Goal: Task Accomplishment & Management: Use online tool/utility

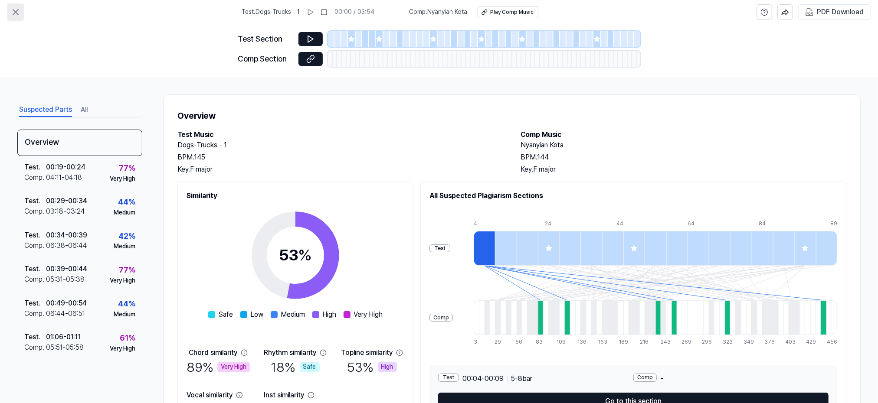
click at [12, 11] on icon at bounding box center [15, 12] width 10 height 10
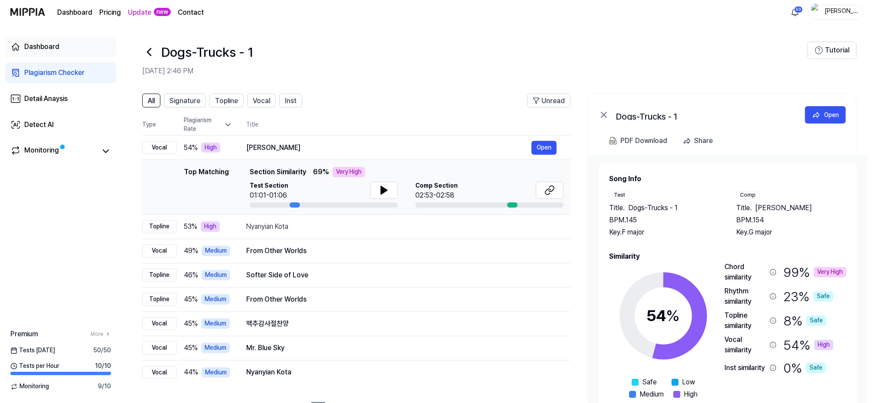
click at [41, 49] on div "Dashboard" at bounding box center [41, 47] width 35 height 10
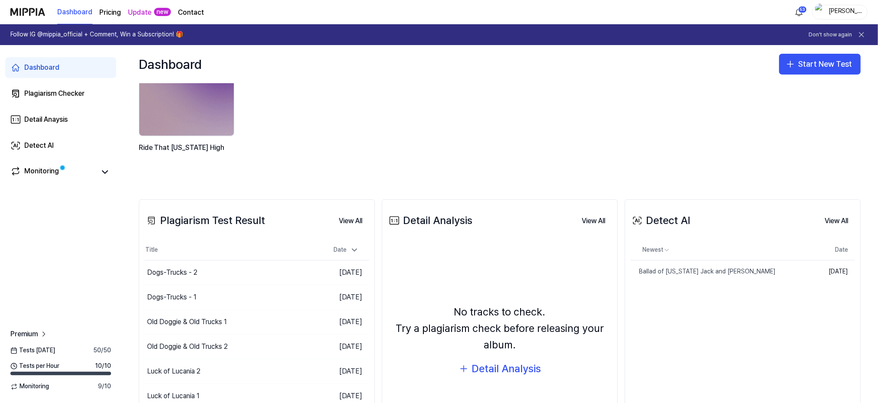
scroll to position [116, 0]
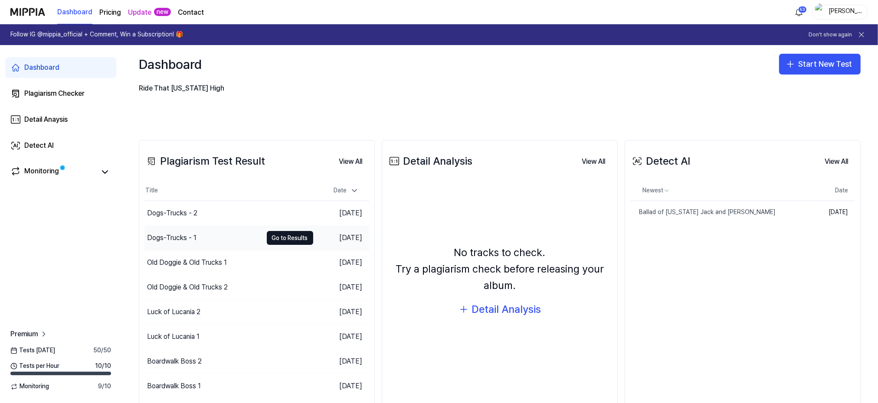
click at [179, 236] on div "Dogs-Trucks - 1" at bounding box center [171, 238] width 49 height 10
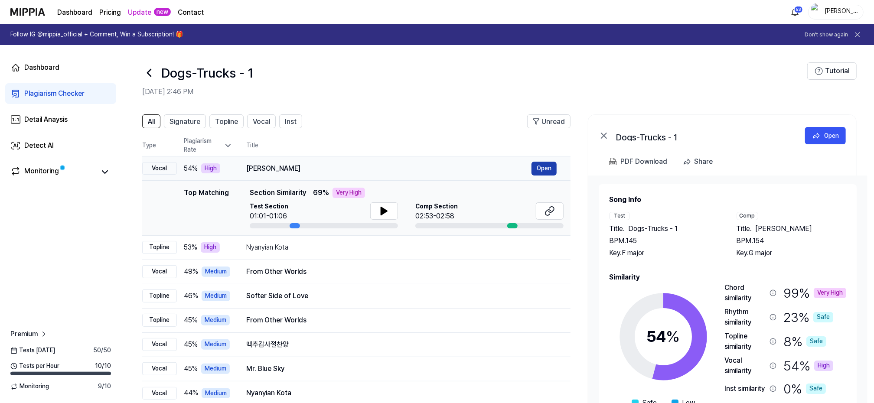
click at [538, 166] on button "Open" at bounding box center [544, 169] width 25 height 14
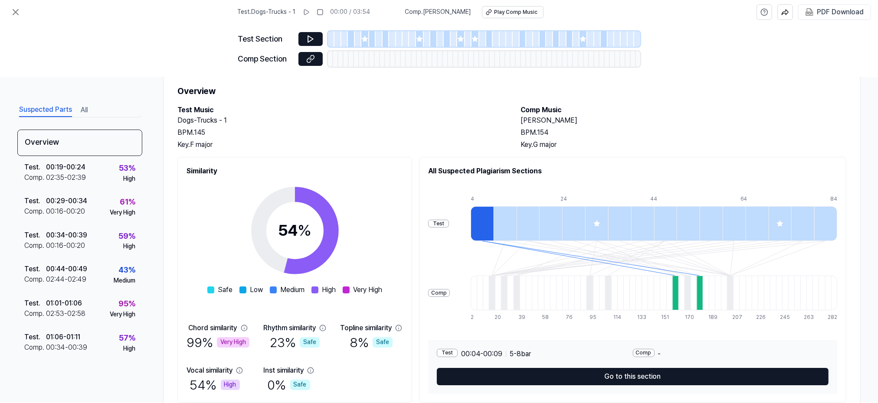
scroll to position [56, 0]
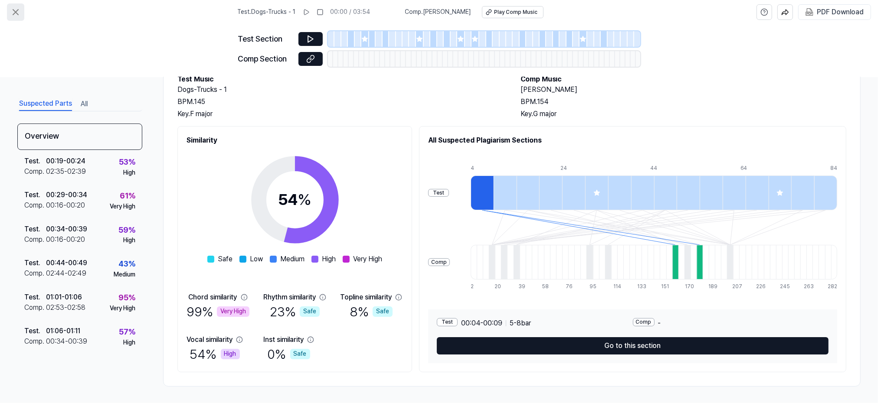
click at [17, 13] on icon at bounding box center [15, 12] width 5 height 5
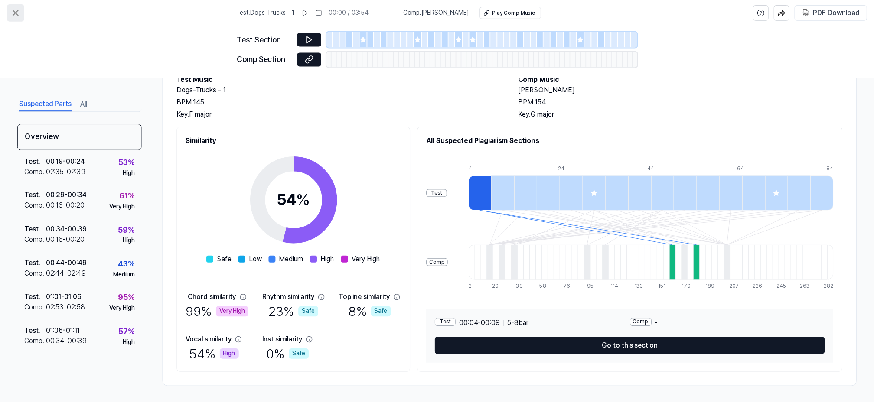
scroll to position [0, 0]
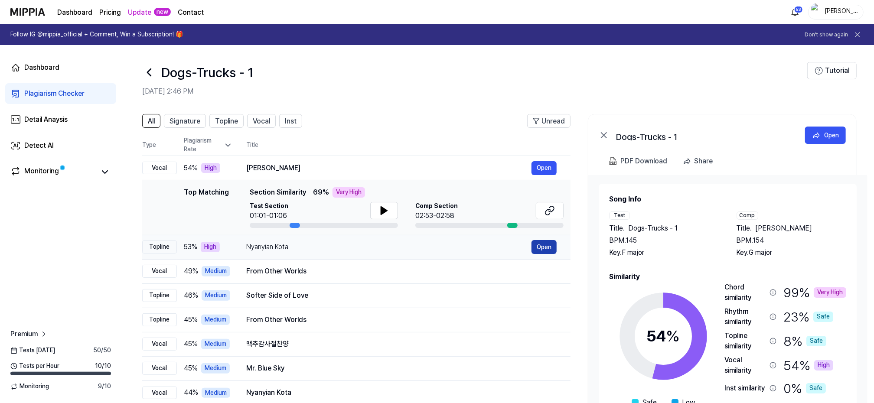
click at [545, 245] on button "Open" at bounding box center [544, 247] width 25 height 14
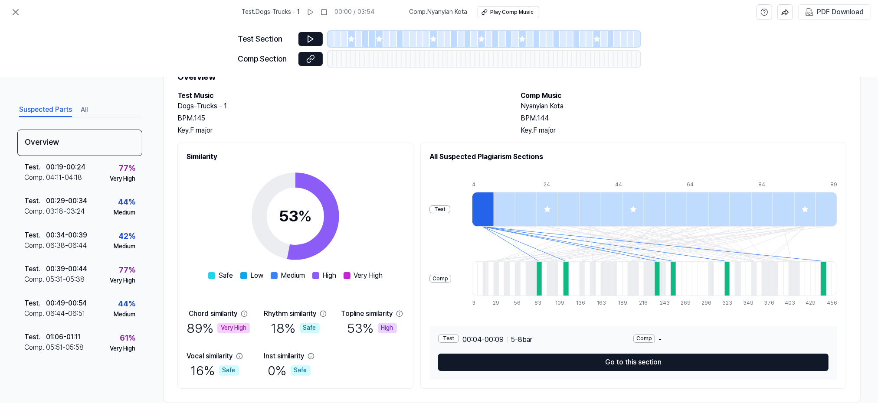
scroll to position [56, 0]
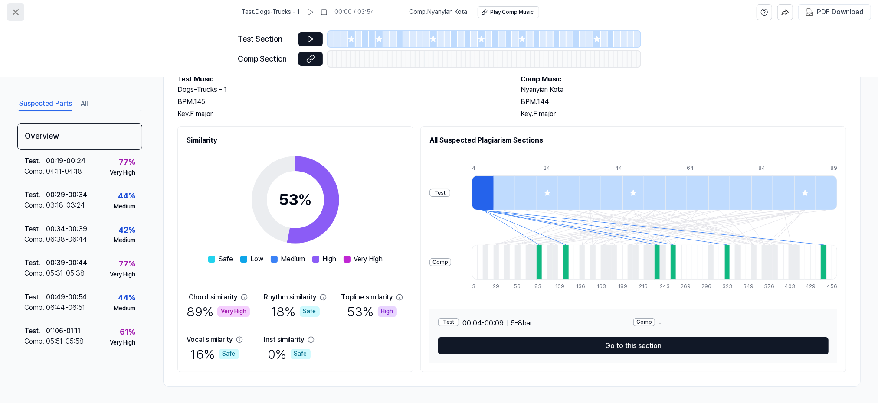
click at [16, 12] on icon at bounding box center [15, 12] width 5 height 5
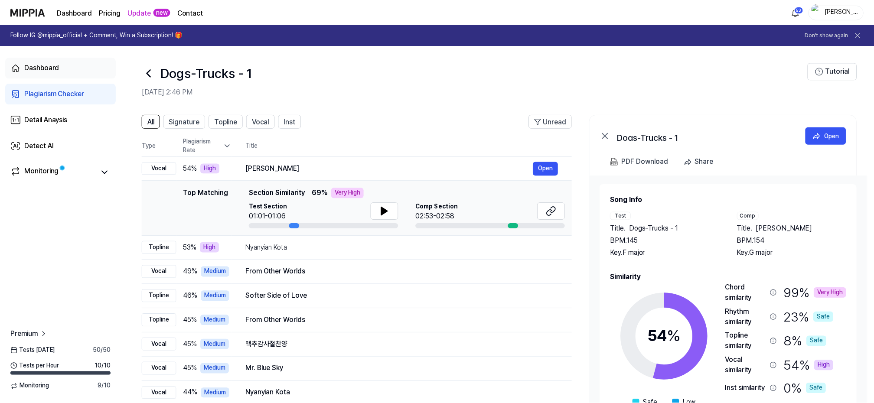
scroll to position [0, 0]
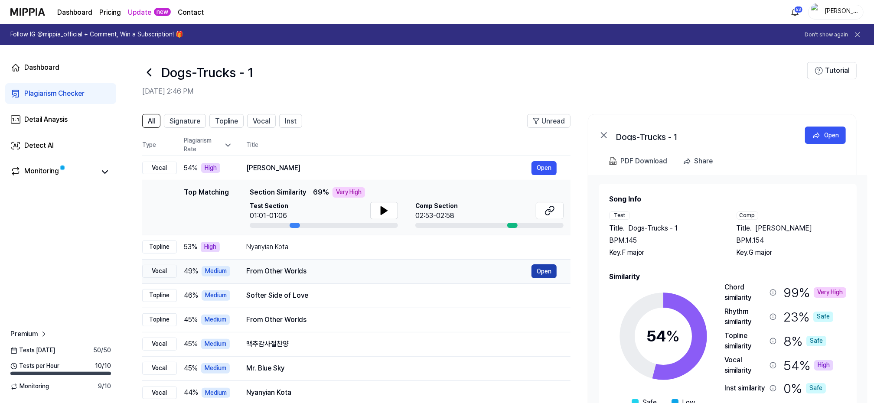
click at [548, 269] on button "Open" at bounding box center [544, 272] width 25 height 14
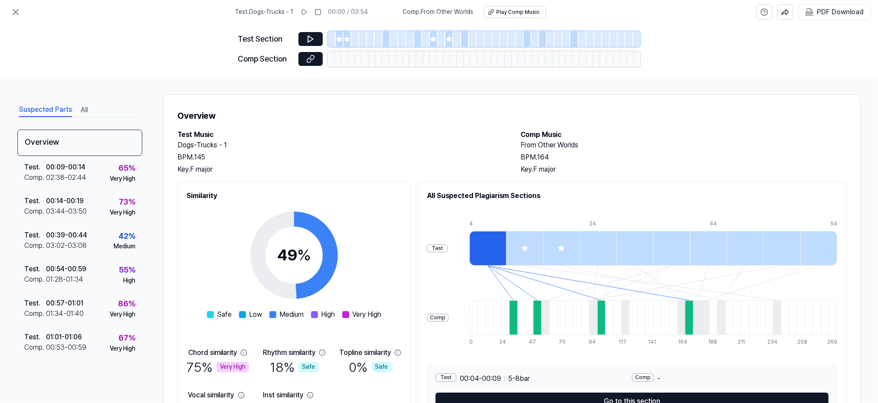
scroll to position [56, 0]
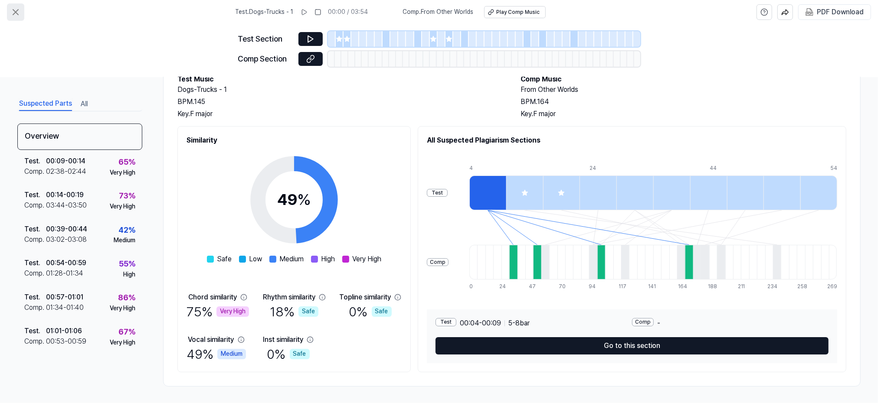
click at [14, 12] on icon at bounding box center [15, 12] width 10 height 10
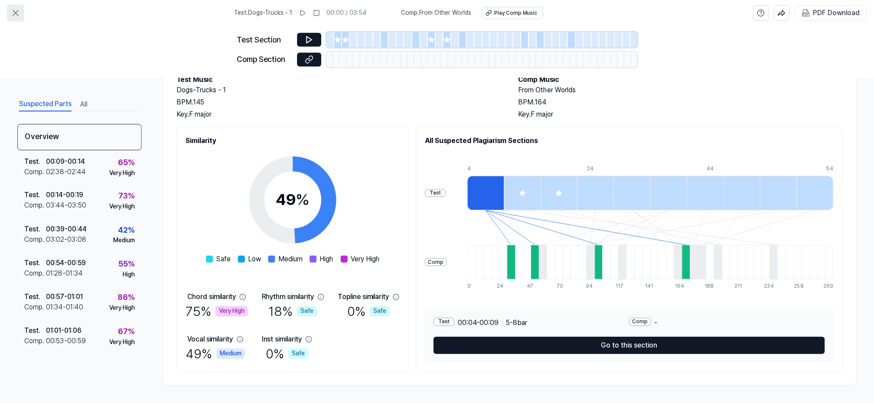
scroll to position [0, 0]
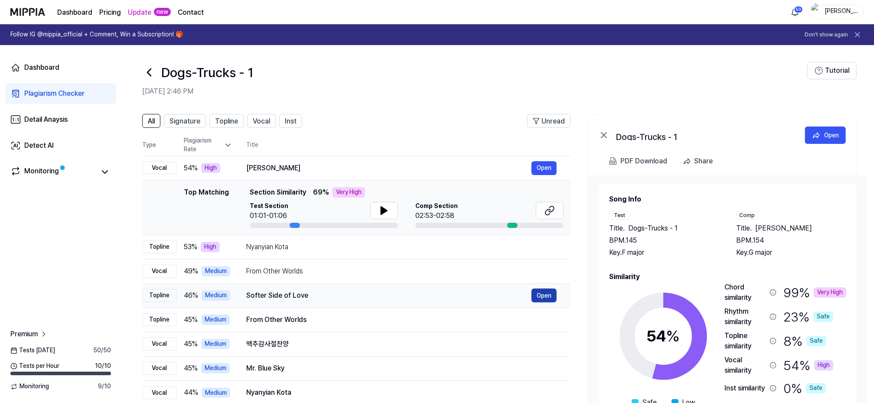
click at [551, 293] on button "Open" at bounding box center [544, 296] width 25 height 14
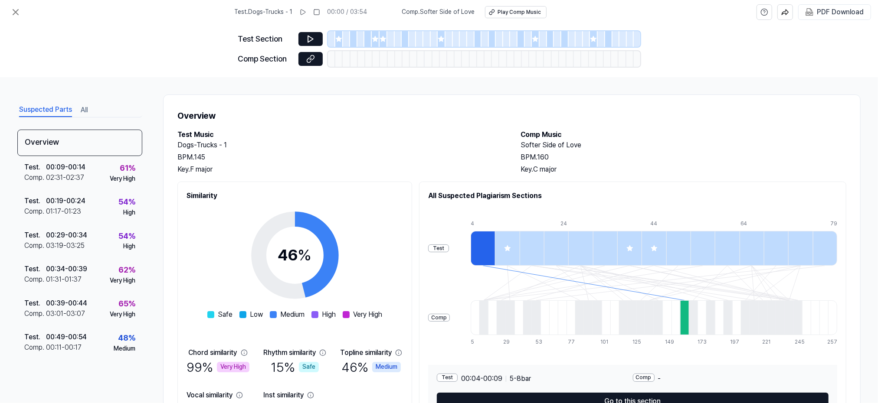
scroll to position [56, 0]
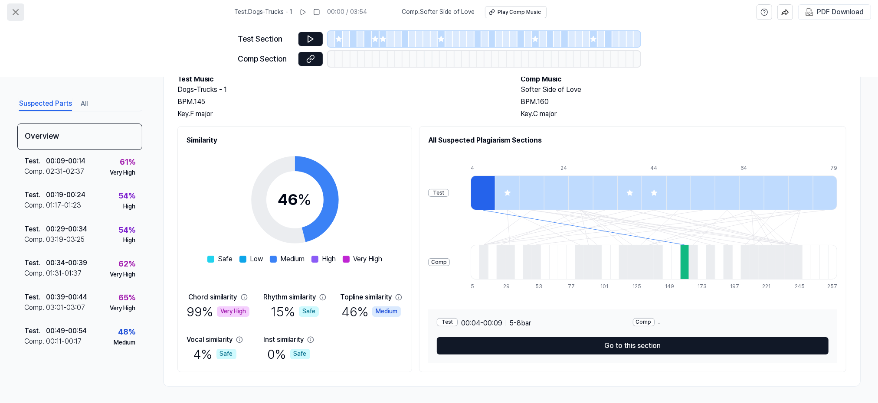
click at [20, 9] on icon at bounding box center [15, 12] width 10 height 10
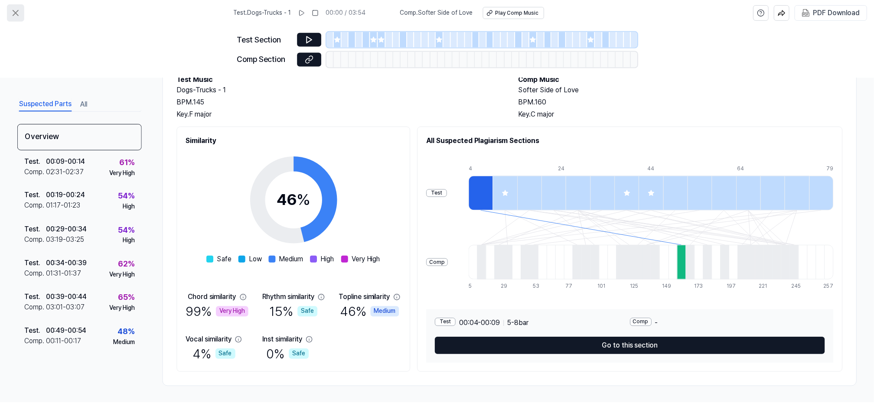
scroll to position [0, 0]
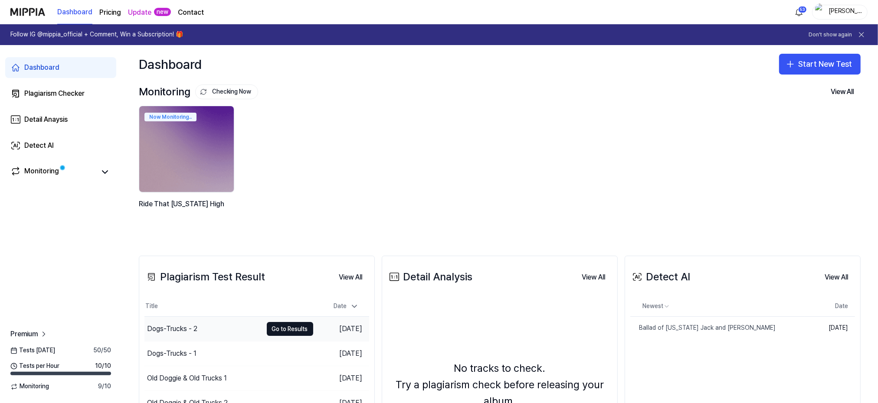
click at [170, 330] on div "Dogs-Trucks - 2" at bounding box center [172, 329] width 50 height 10
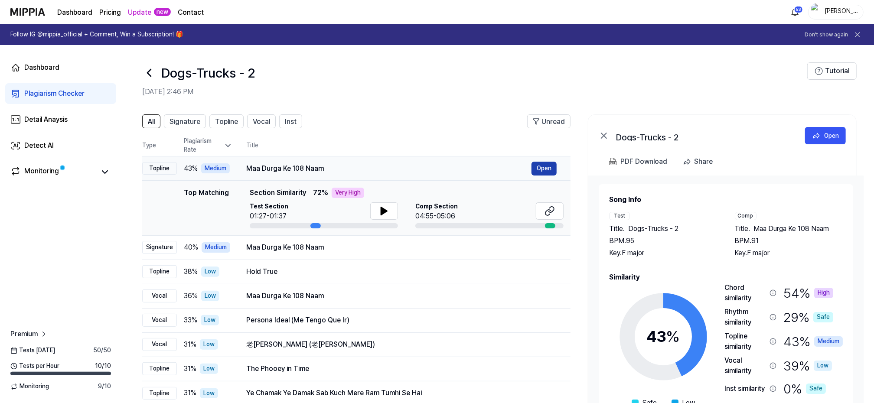
click at [544, 169] on button "Open" at bounding box center [544, 169] width 25 height 14
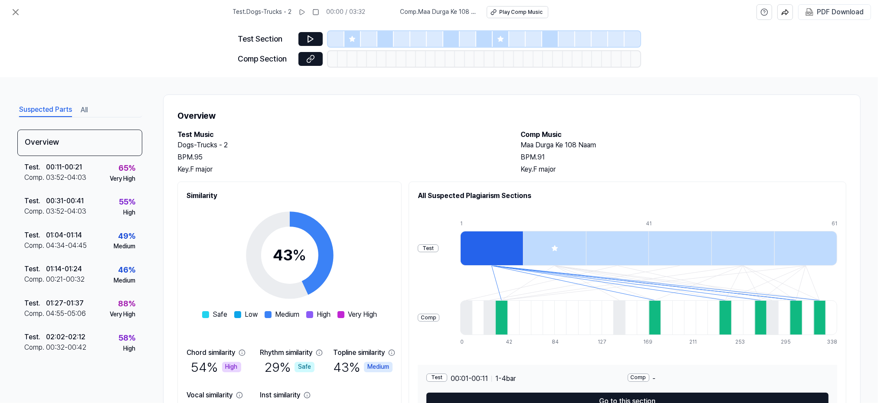
scroll to position [56, 0]
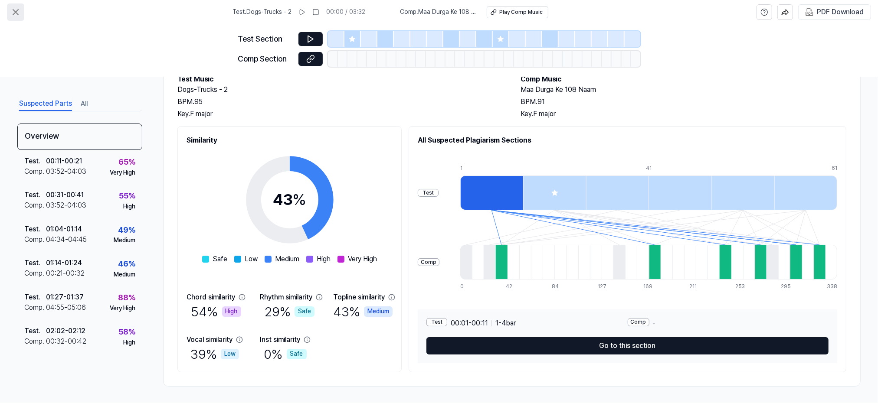
click at [14, 14] on icon at bounding box center [15, 12] width 10 height 10
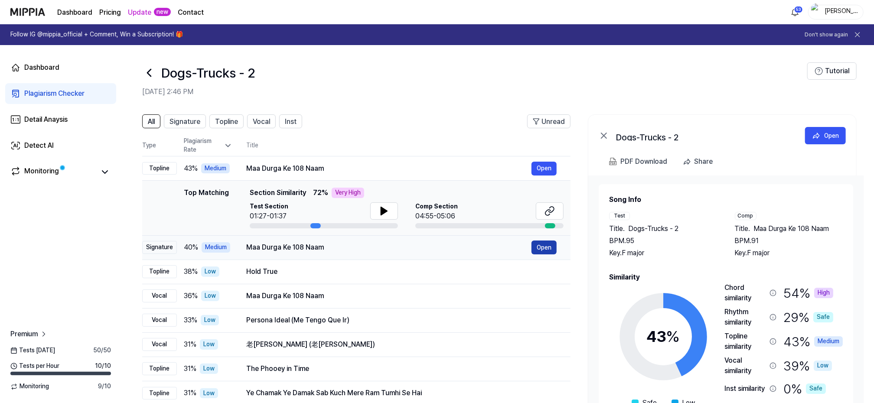
click at [548, 247] on button "Open" at bounding box center [544, 248] width 25 height 14
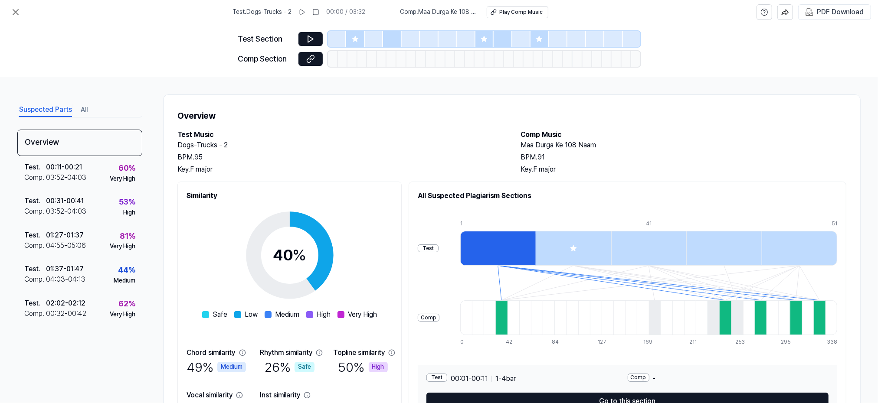
scroll to position [56, 0]
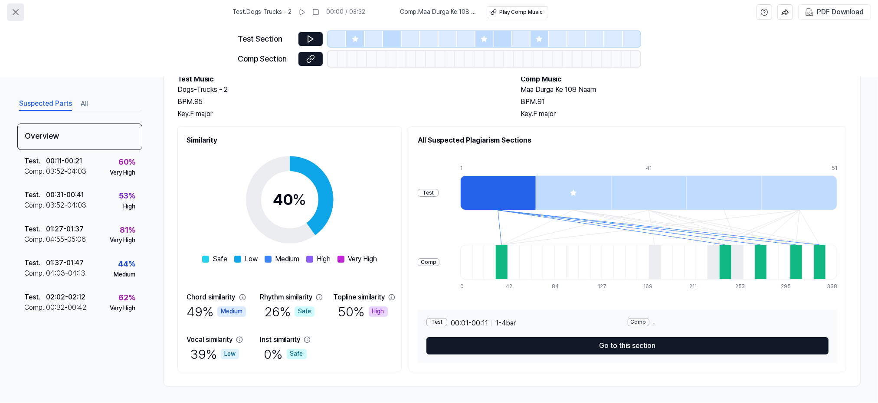
click at [17, 9] on icon at bounding box center [15, 12] width 10 height 10
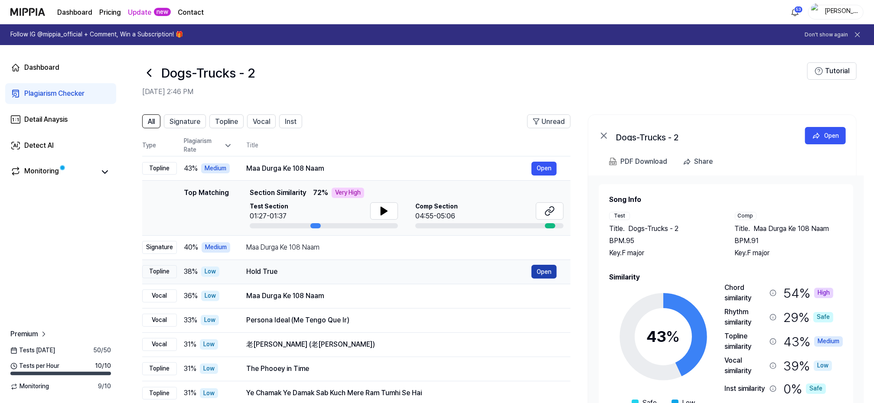
click at [546, 271] on button "Open" at bounding box center [544, 272] width 25 height 14
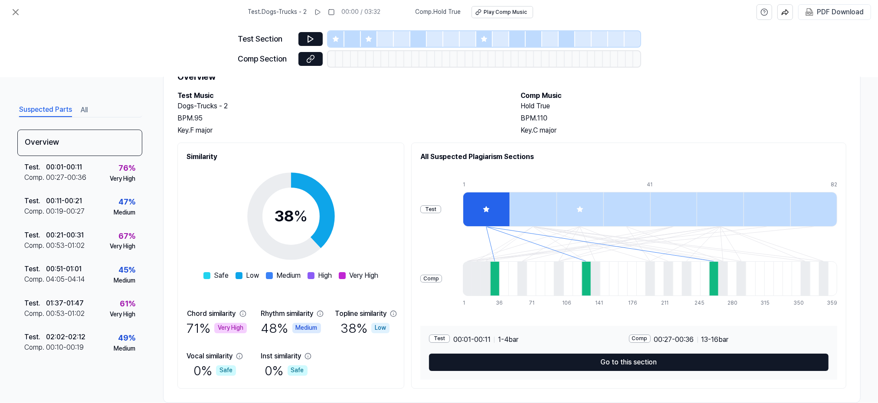
scroll to position [56, 0]
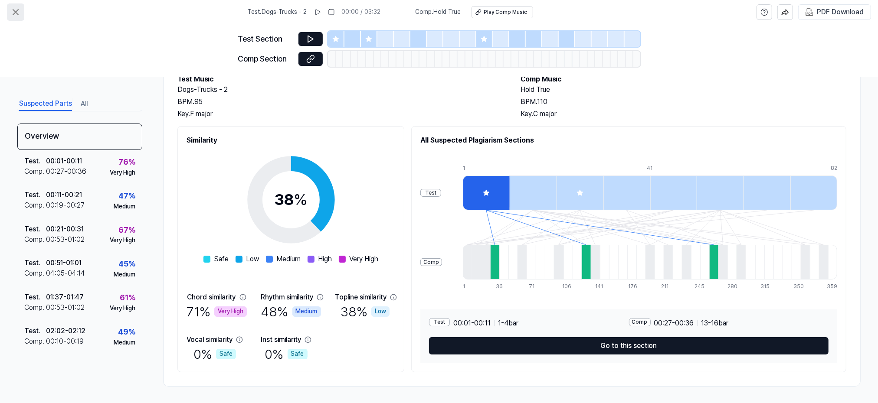
click at [14, 13] on icon at bounding box center [15, 12] width 10 height 10
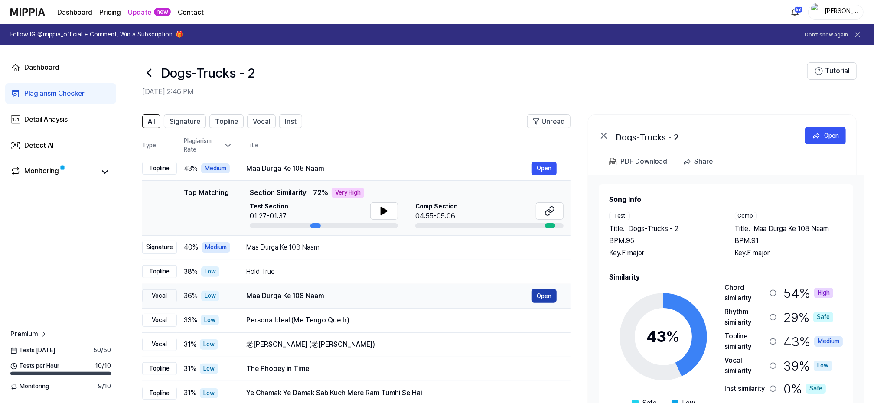
click at [540, 295] on button "Open" at bounding box center [544, 296] width 25 height 14
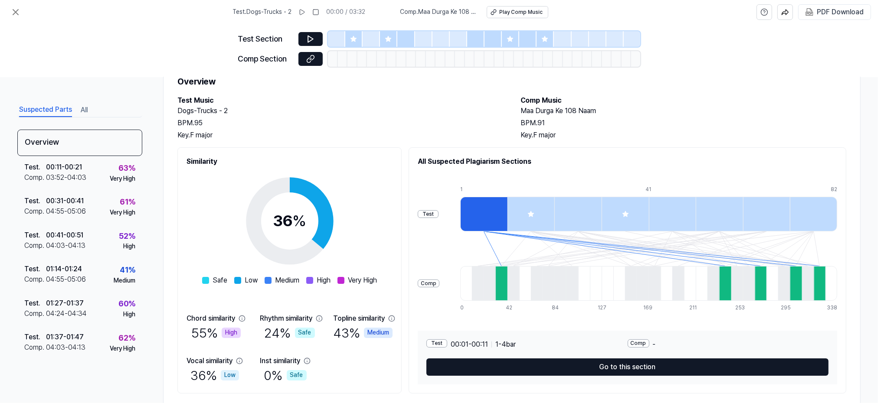
scroll to position [56, 0]
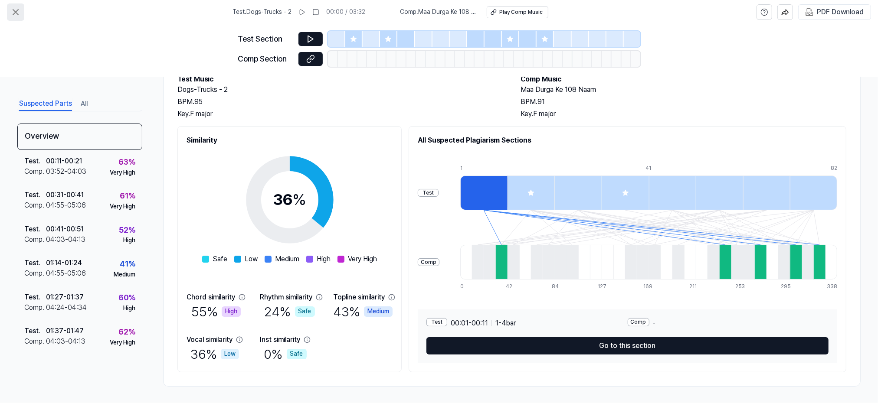
click at [16, 11] on icon at bounding box center [15, 12] width 10 height 10
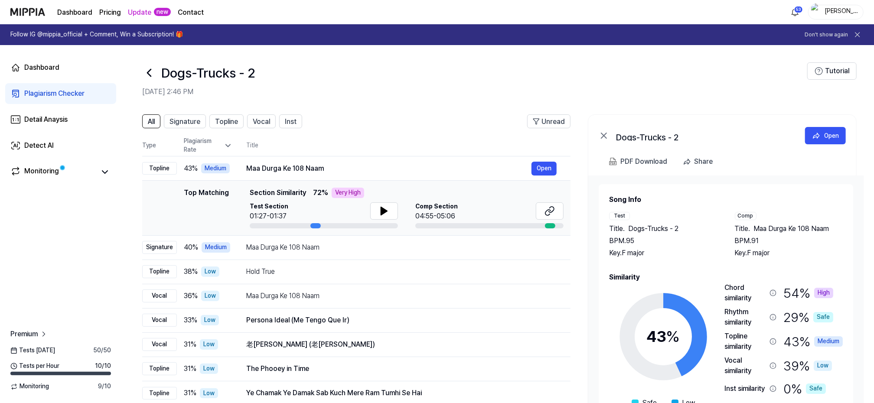
click at [24, 12] on img at bounding box center [27, 12] width 35 height 24
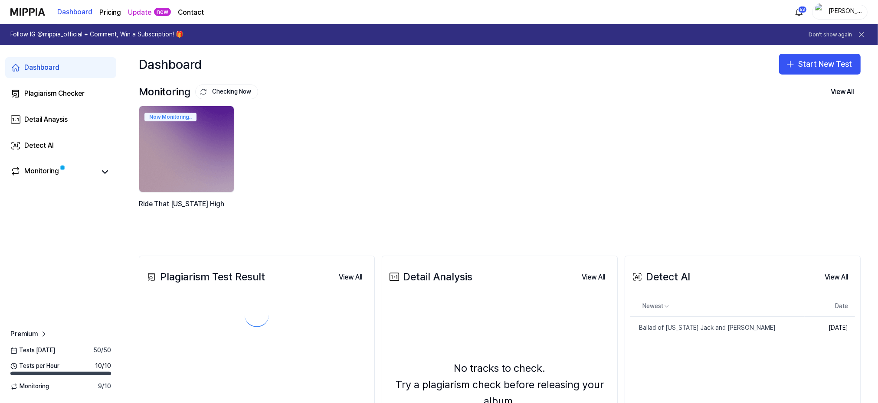
click at [36, 67] on div "Dashboard" at bounding box center [41, 67] width 35 height 10
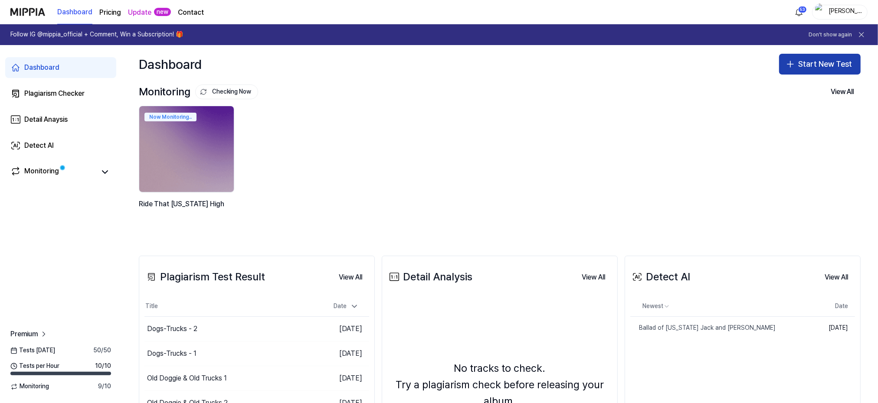
click at [811, 62] on button "Start New Test" at bounding box center [820, 64] width 82 height 21
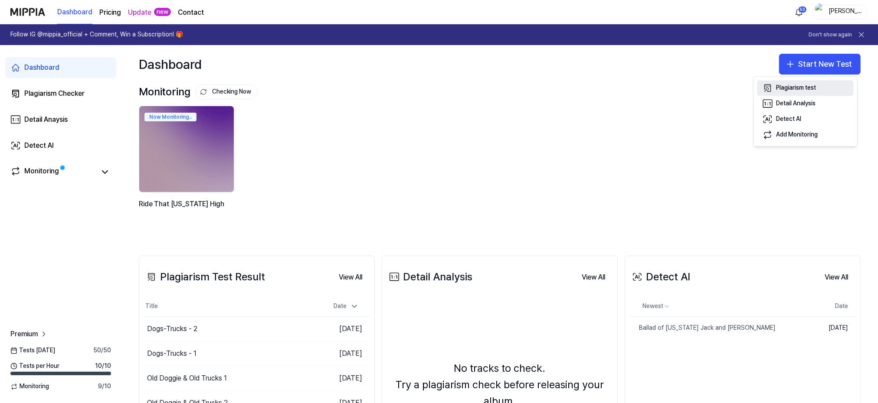
click at [792, 88] on div "Plagiarism test" at bounding box center [796, 88] width 40 height 9
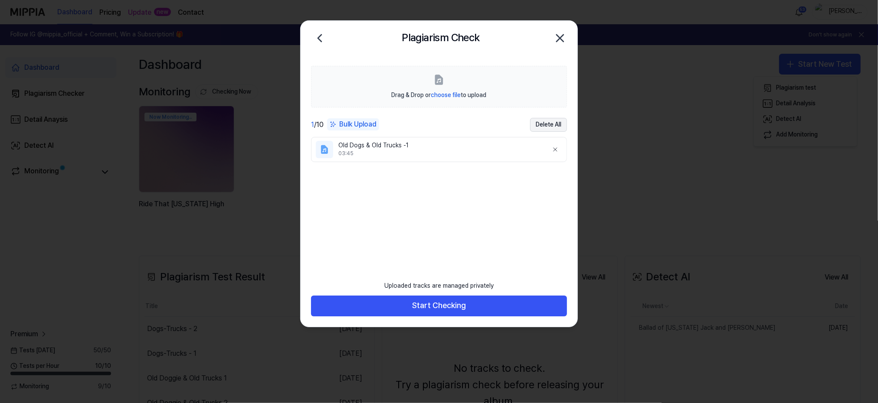
click at [552, 125] on button "Delete All" at bounding box center [548, 125] width 37 height 14
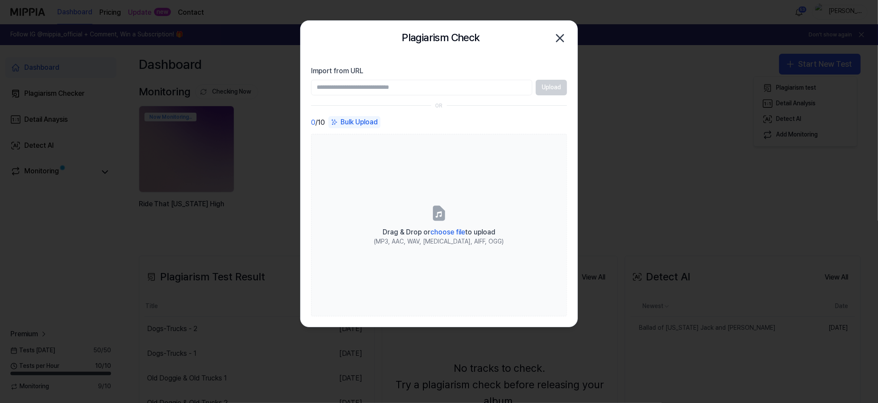
click at [344, 122] on div "Bulk Upload" at bounding box center [354, 122] width 52 height 12
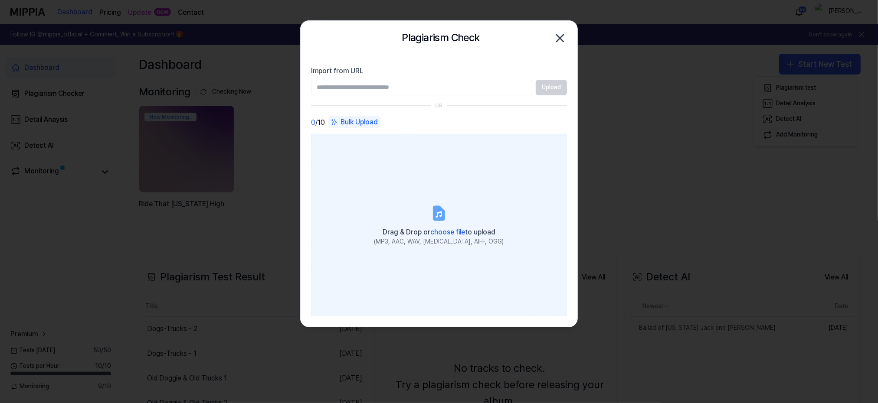
click at [444, 232] on span "choose file" at bounding box center [447, 232] width 35 height 8
click at [0, 0] on input "Drag & Drop or choose file to upload (MP3, AAC, WAV, FLAC, AIFF, OGG)" at bounding box center [0, 0] width 0 height 0
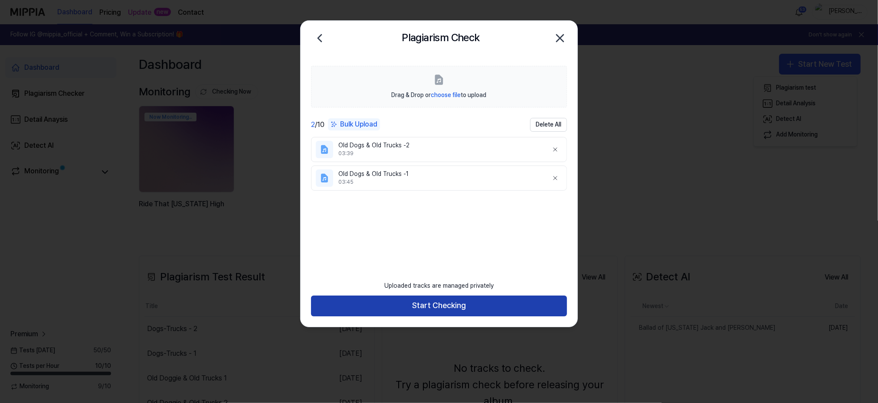
click at [439, 307] on button "Start Checking" at bounding box center [439, 306] width 256 height 21
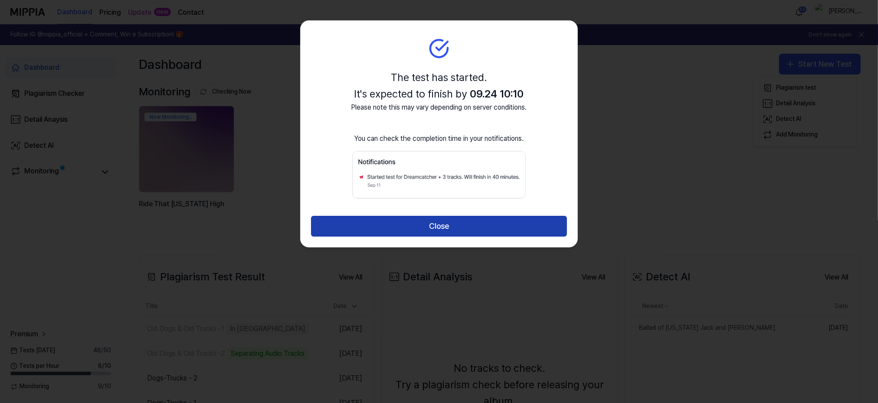
click at [436, 224] on button "Close" at bounding box center [439, 226] width 256 height 21
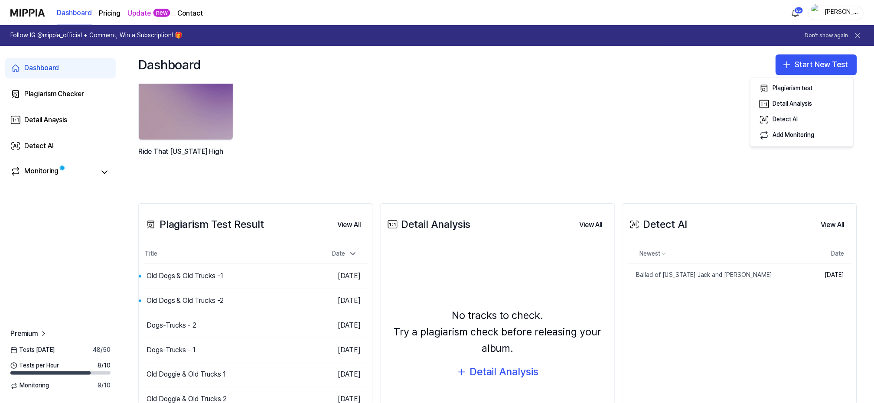
scroll to position [116, 0]
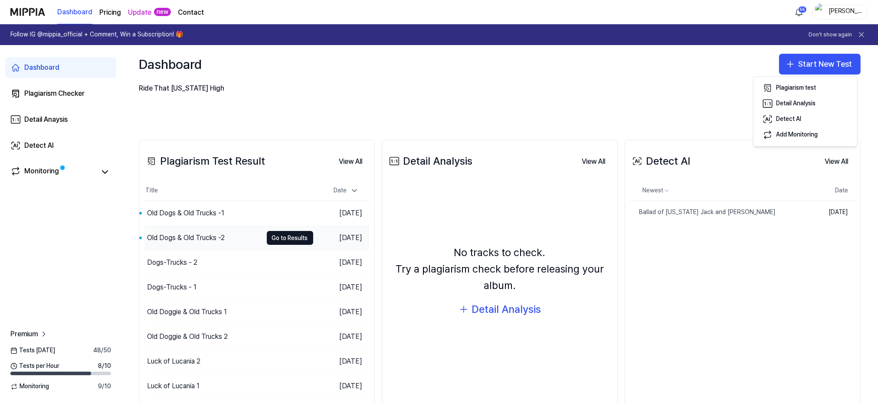
click at [187, 238] on div "Old Dogs & Old Trucks -2" at bounding box center [186, 238] width 78 height 10
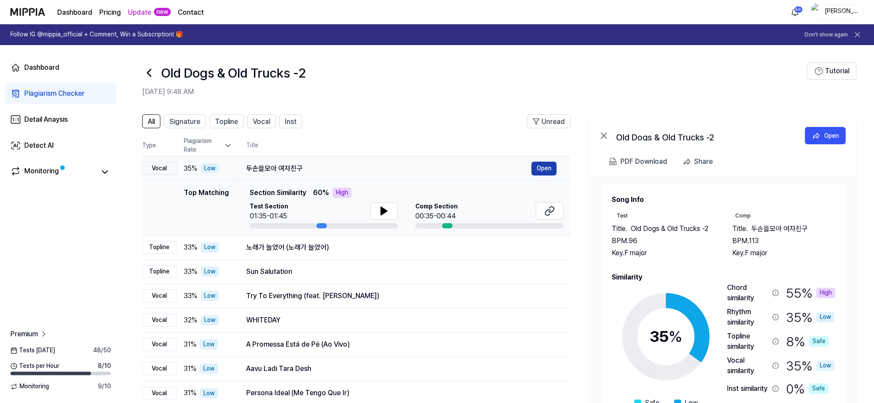
click at [544, 167] on button "Open" at bounding box center [544, 169] width 25 height 14
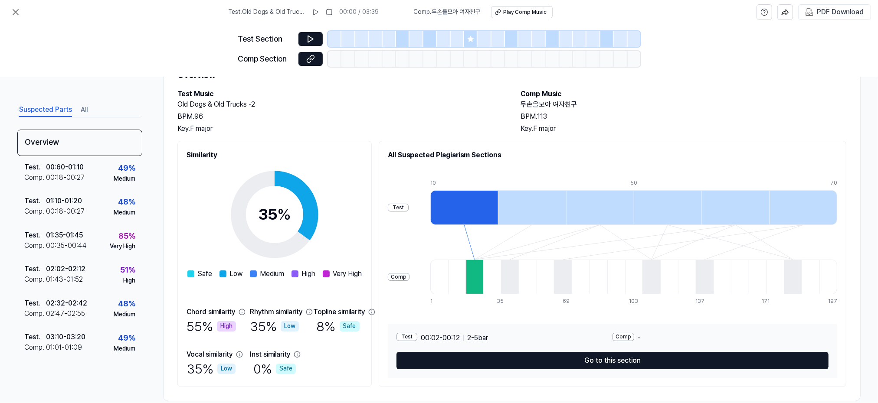
scroll to position [56, 0]
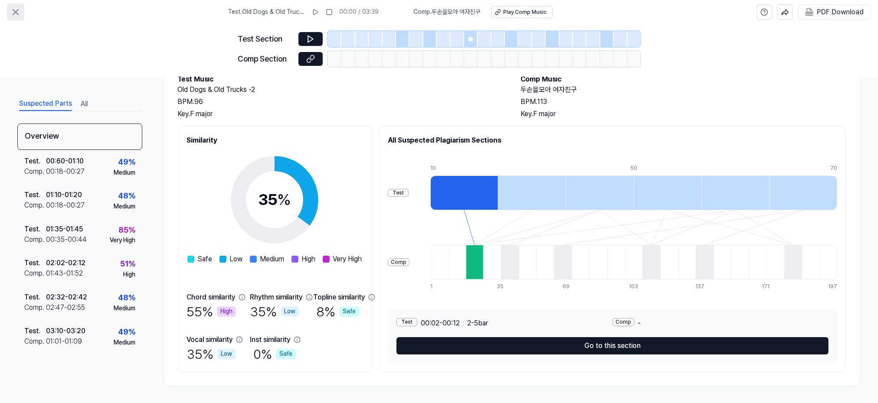
click at [17, 11] on icon at bounding box center [15, 12] width 10 height 10
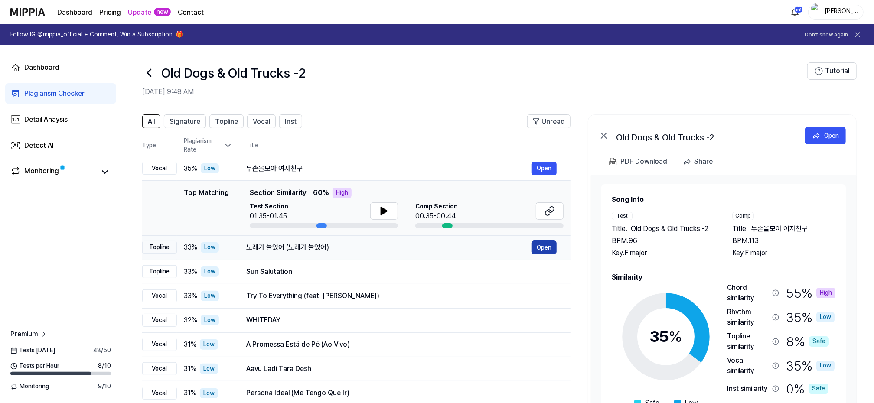
click at [538, 245] on button "Open" at bounding box center [544, 248] width 25 height 14
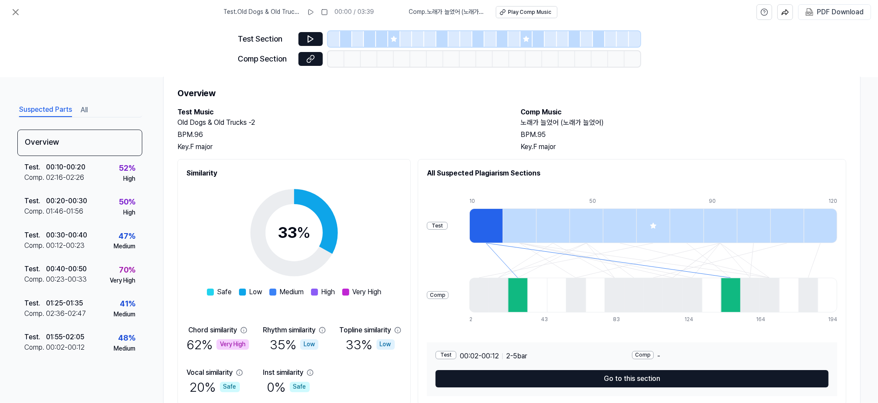
scroll to position [56, 0]
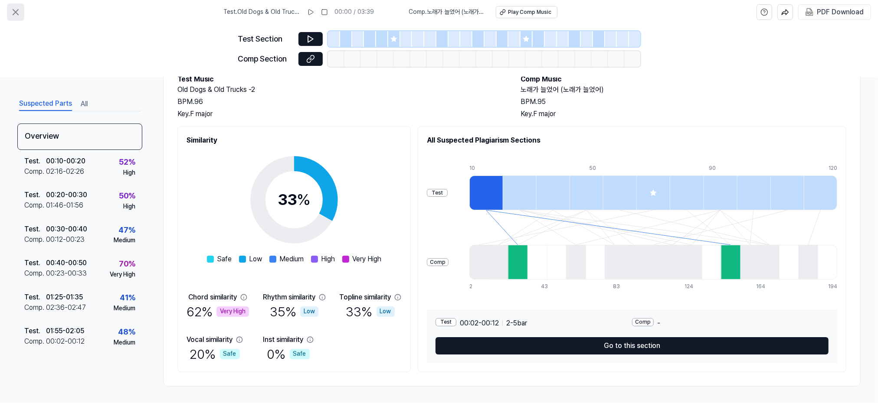
click at [19, 13] on icon at bounding box center [15, 12] width 10 height 10
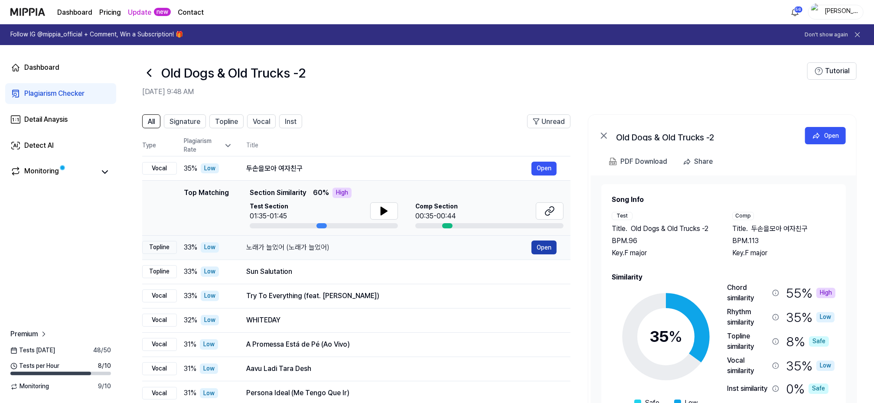
click at [542, 246] on button "Open" at bounding box center [544, 248] width 25 height 14
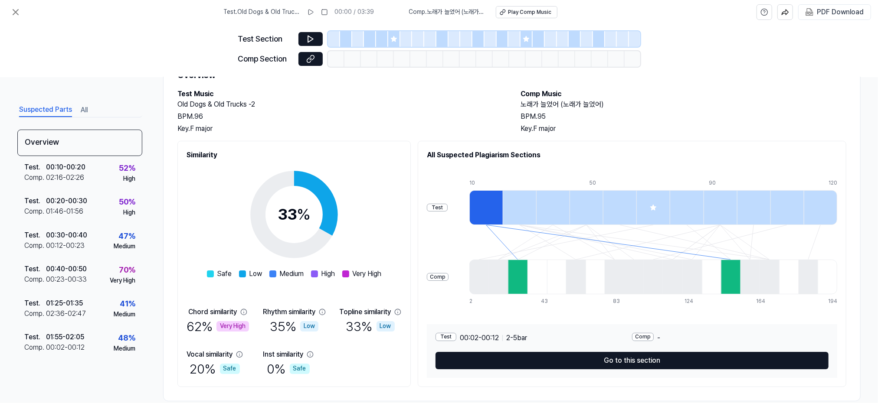
scroll to position [56, 0]
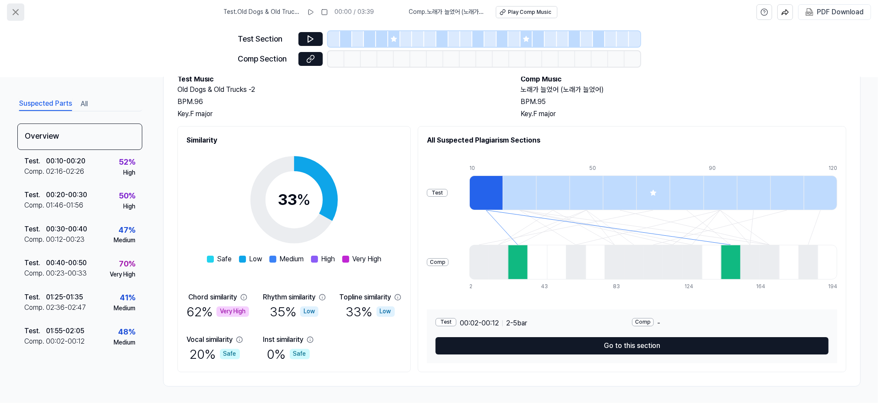
click at [18, 10] on icon at bounding box center [15, 12] width 10 height 10
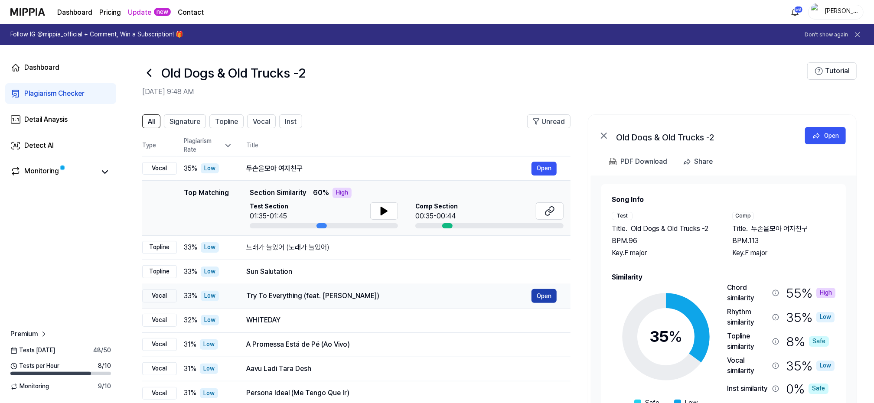
click at [548, 295] on button "Open" at bounding box center [544, 296] width 25 height 14
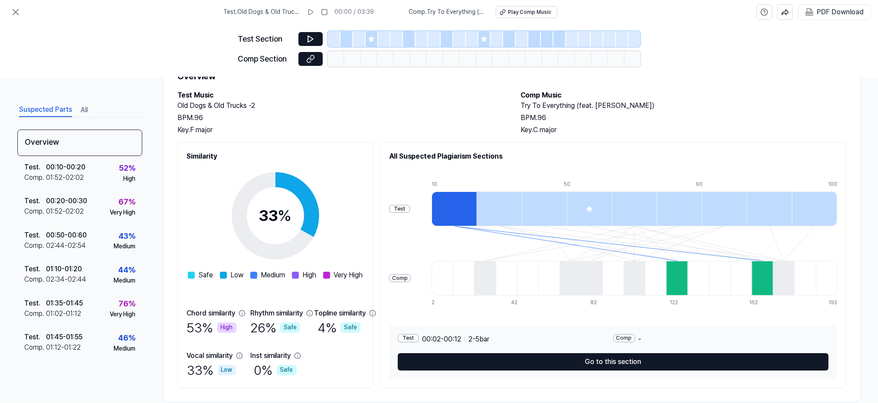
scroll to position [56, 0]
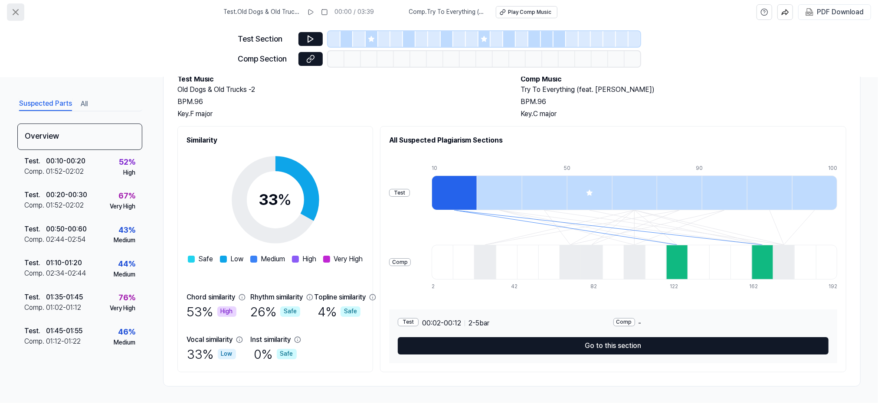
click at [15, 11] on icon at bounding box center [15, 12] width 10 height 10
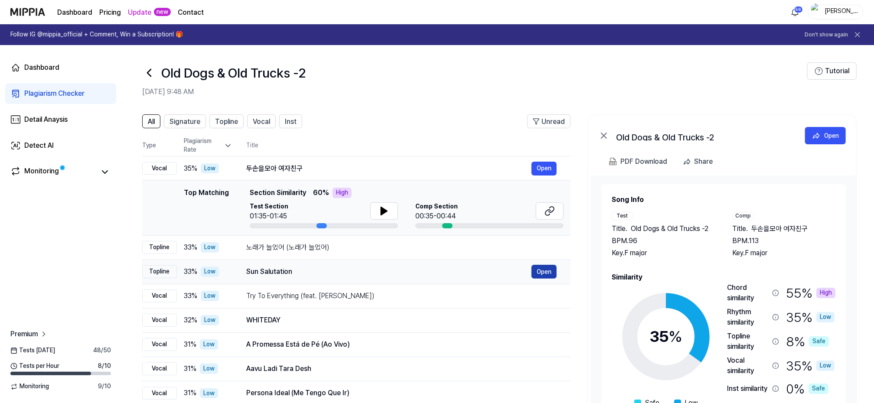
click at [545, 272] on button "Open" at bounding box center [544, 272] width 25 height 14
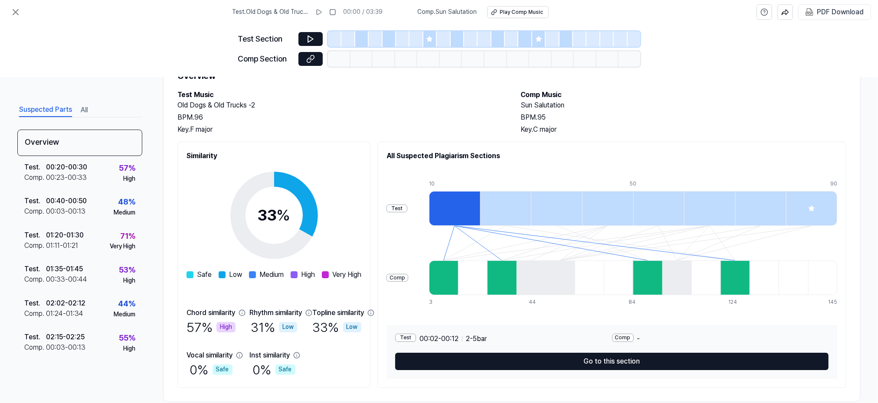
scroll to position [56, 0]
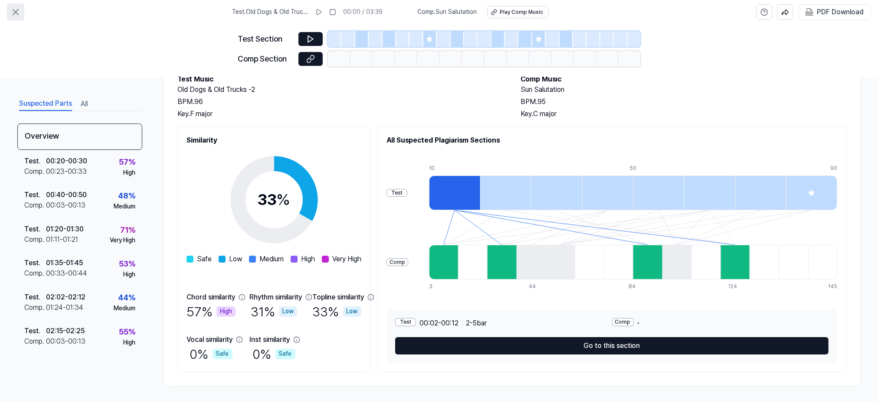
click at [13, 13] on icon at bounding box center [15, 12] width 10 height 10
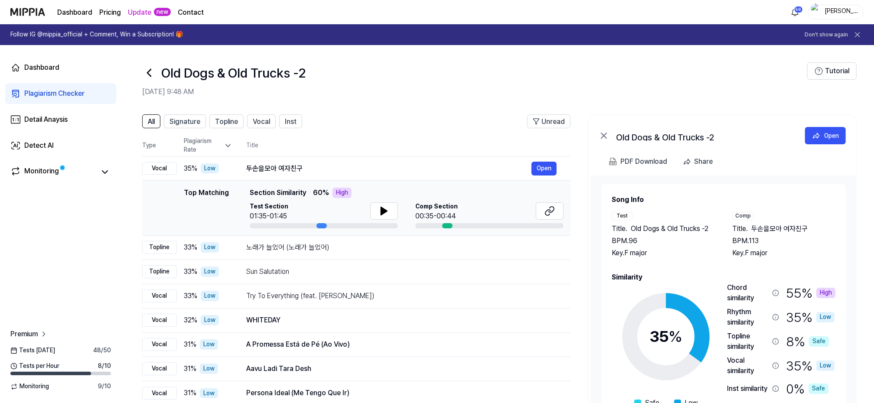
click at [145, 72] on icon at bounding box center [149, 73] width 14 height 14
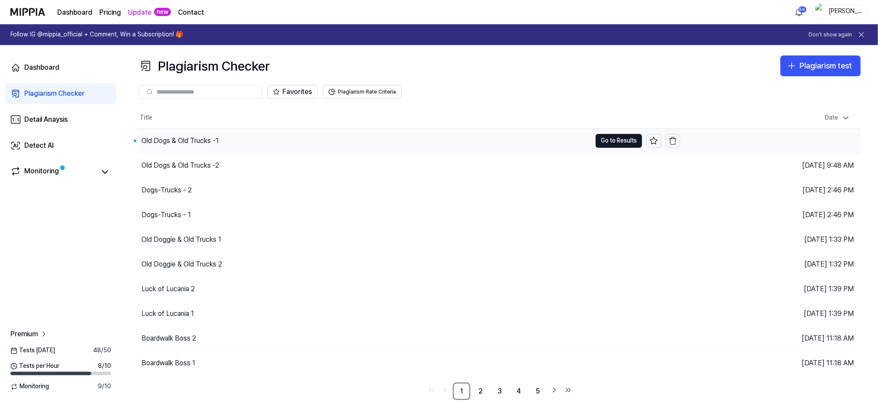
click at [155, 137] on div "Old Dogs & Old Trucks -1" at bounding box center [179, 141] width 77 height 10
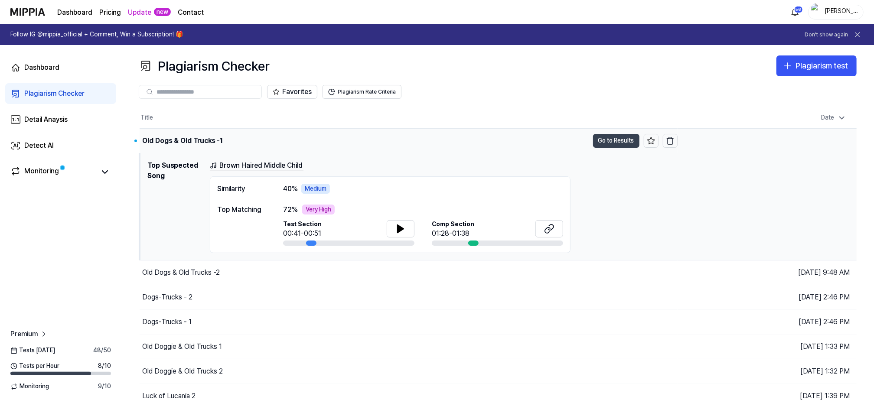
click at [610, 138] on button "Go to Results" at bounding box center [616, 141] width 46 height 14
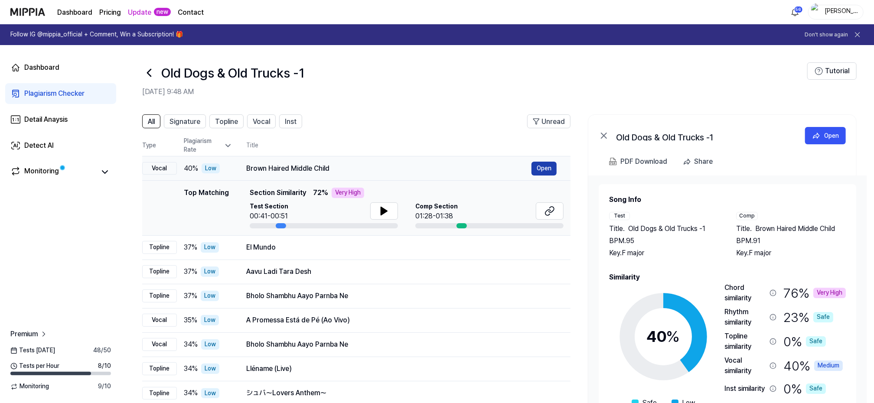
click at [537, 164] on button "Open" at bounding box center [544, 169] width 25 height 14
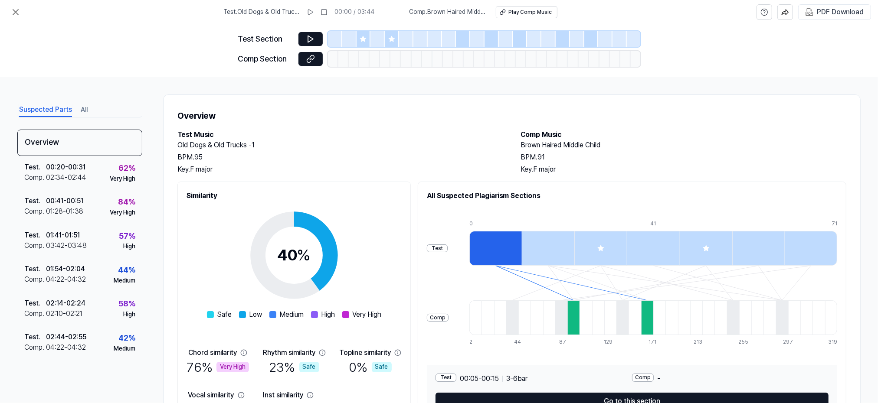
scroll to position [56, 0]
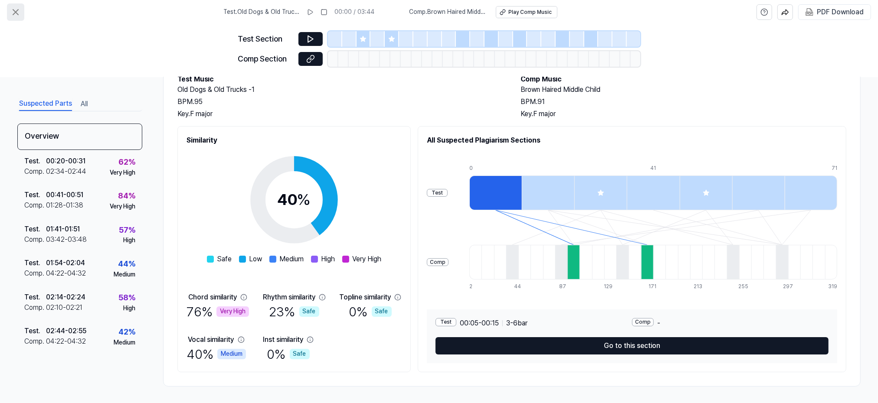
click at [14, 11] on icon at bounding box center [15, 12] width 10 height 10
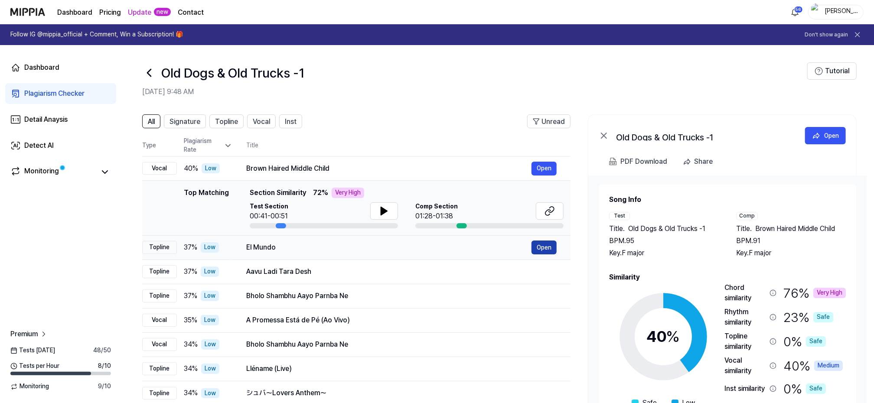
click at [538, 247] on button "Open" at bounding box center [544, 248] width 25 height 14
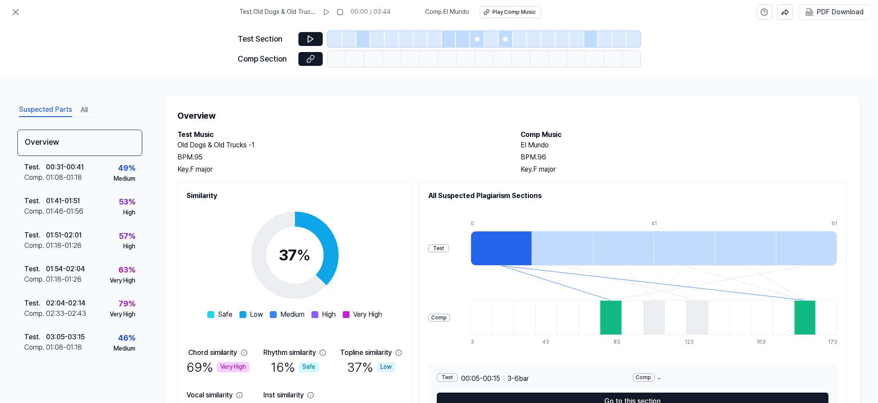
scroll to position [56, 0]
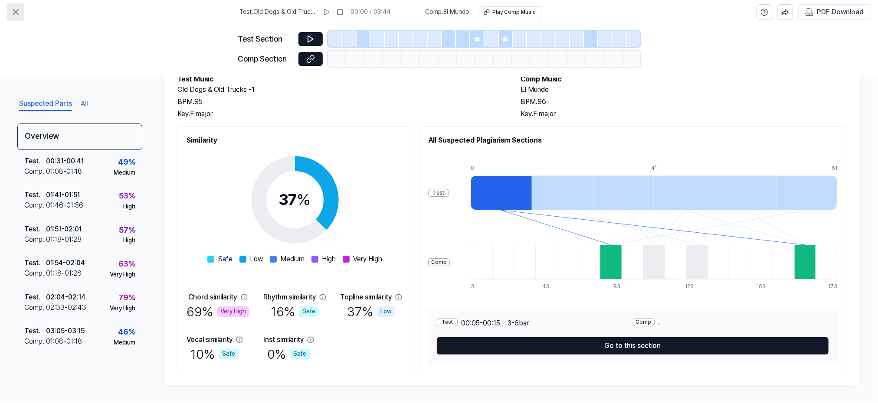
click at [16, 13] on icon at bounding box center [15, 12] width 10 height 10
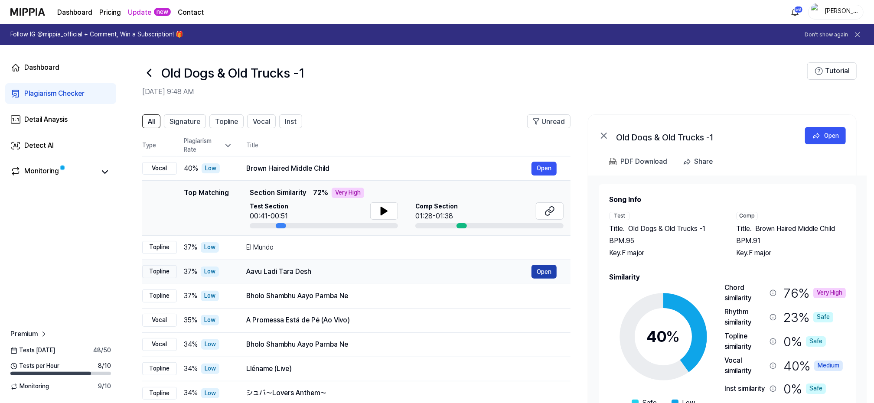
click at [545, 270] on button "Open" at bounding box center [544, 272] width 25 height 14
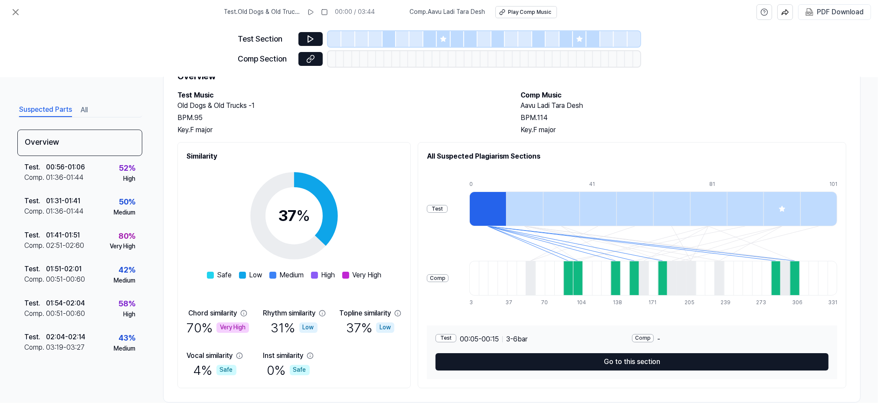
scroll to position [56, 0]
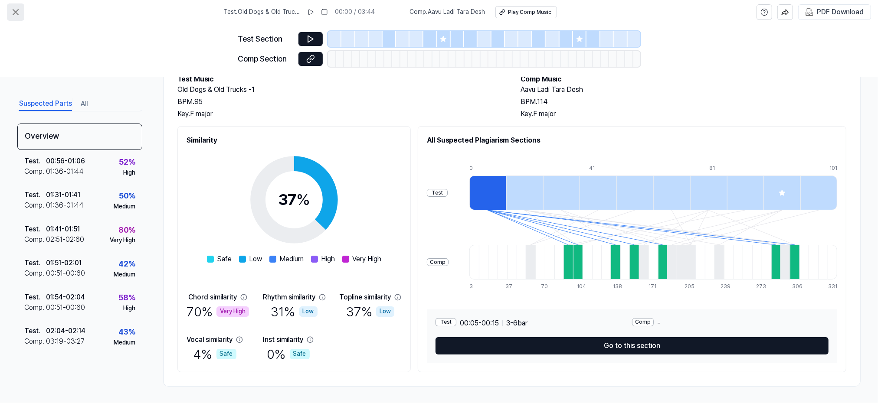
click at [15, 10] on icon at bounding box center [15, 12] width 10 height 10
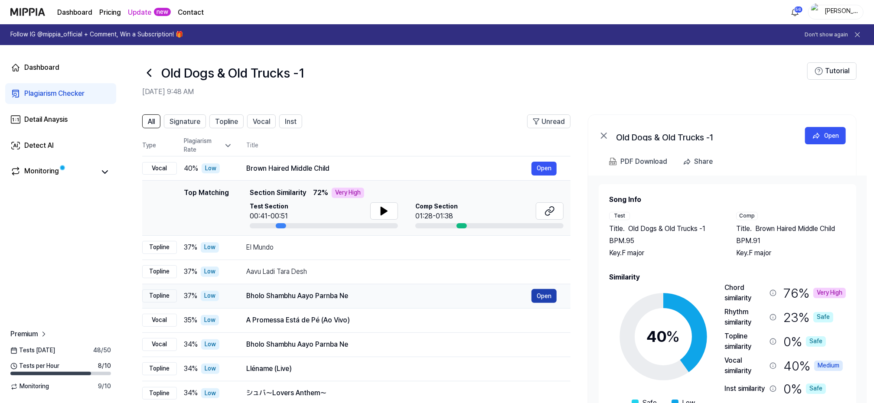
click at [550, 292] on button "Open" at bounding box center [544, 296] width 25 height 14
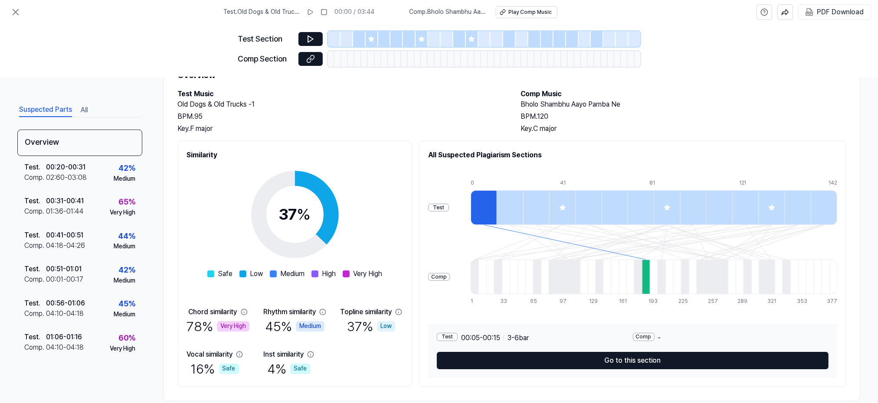
scroll to position [56, 0]
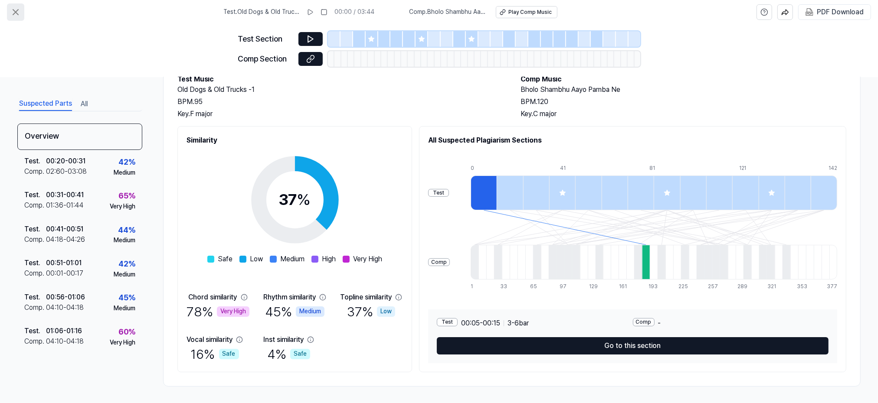
click at [15, 10] on icon at bounding box center [15, 12] width 10 height 10
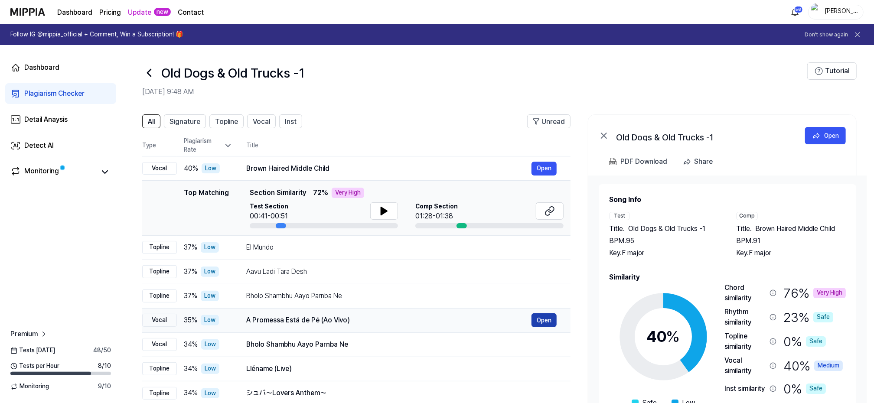
click at [542, 320] on button "Open" at bounding box center [544, 321] width 25 height 14
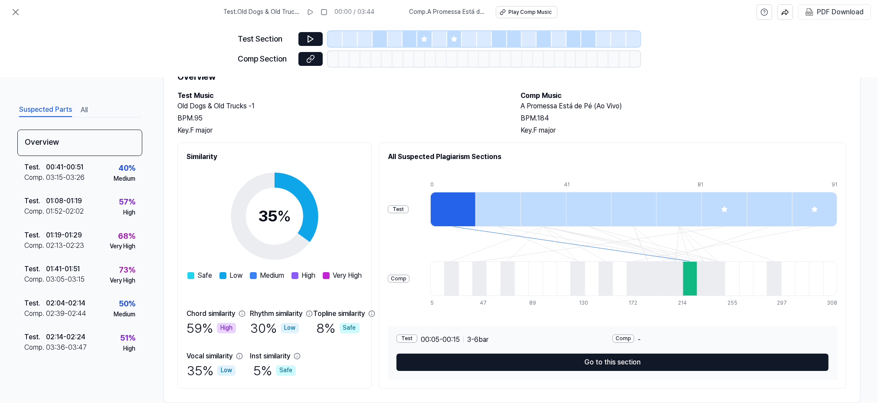
scroll to position [56, 0]
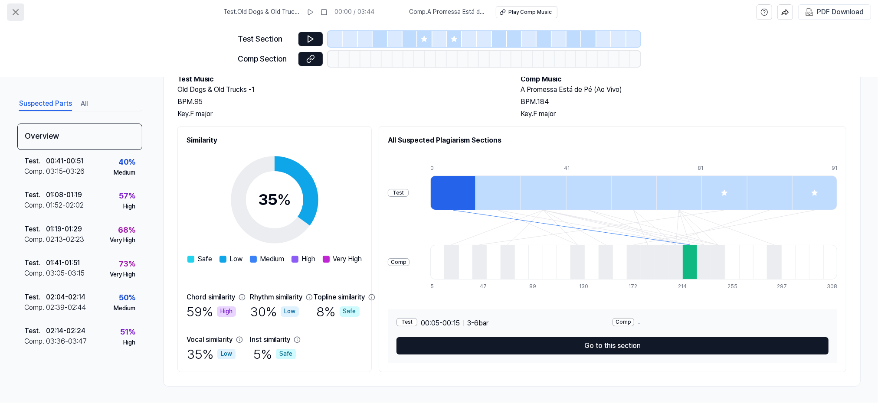
click at [13, 13] on icon at bounding box center [15, 12] width 10 height 10
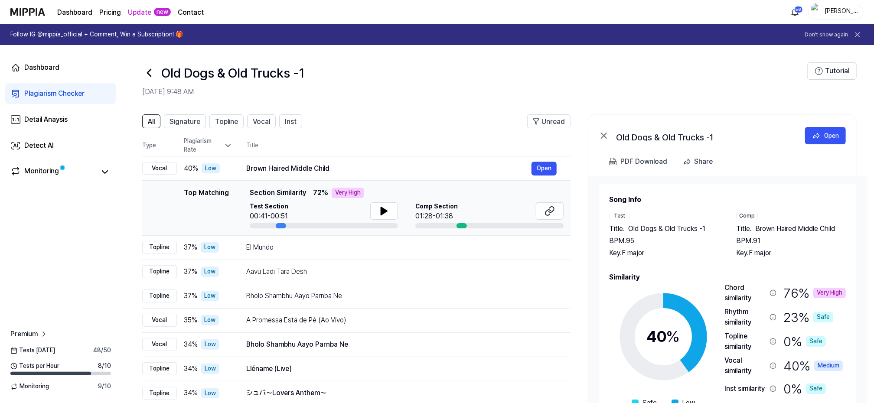
click at [141, 12] on link "Update" at bounding box center [139, 12] width 23 height 10
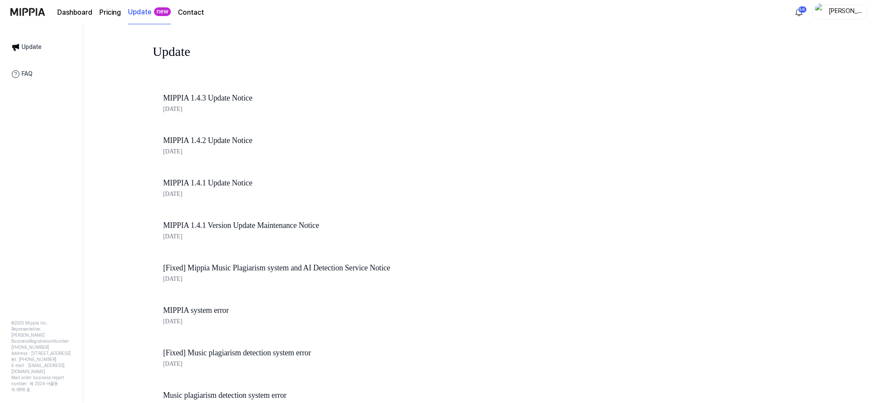
click at [174, 95] on link "MIPPIA 1.4.3 Update Notice" at bounding box center [310, 98] width 295 height 13
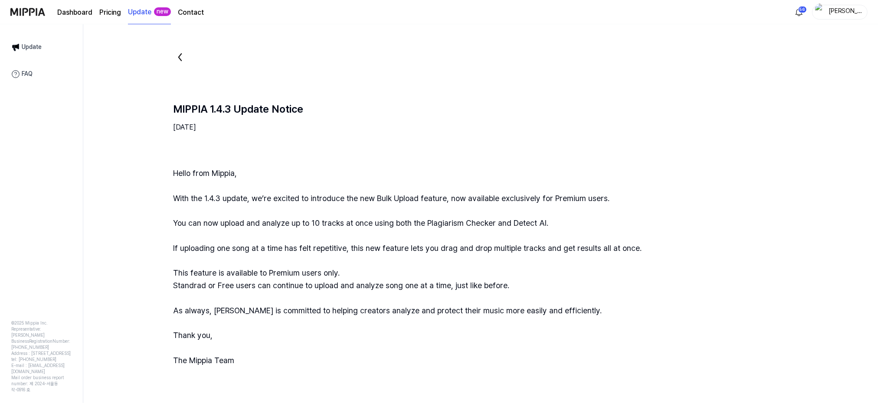
click at [23, 8] on img at bounding box center [27, 12] width 35 height 24
